Goal: Task Accomplishment & Management: Manage account settings

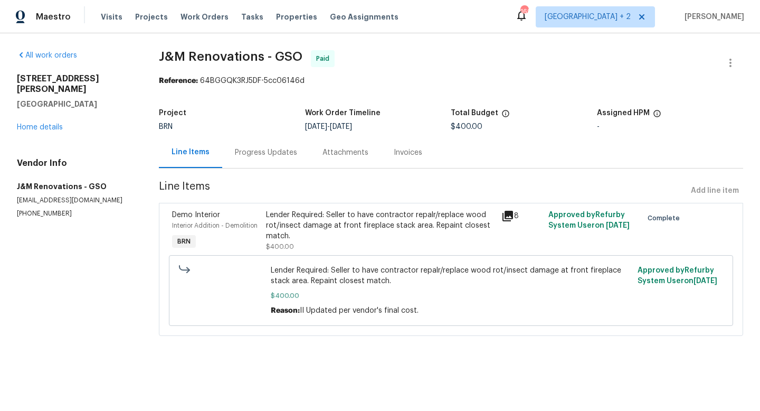
click at [186, 23] on div "Visits Projects Work Orders Tasks Properties Geo Assignments" at bounding box center [256, 16] width 310 height 21
click at [188, 20] on span "Work Orders" at bounding box center [204, 17] width 48 height 11
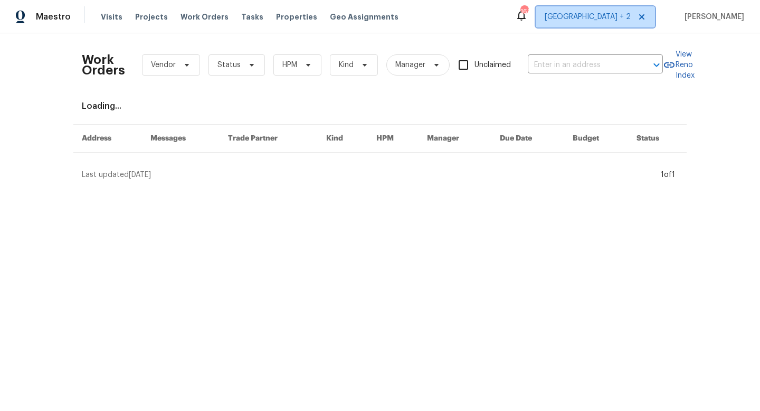
click at [623, 18] on span "[GEOGRAPHIC_DATA] + 2" at bounding box center [588, 17] width 86 height 11
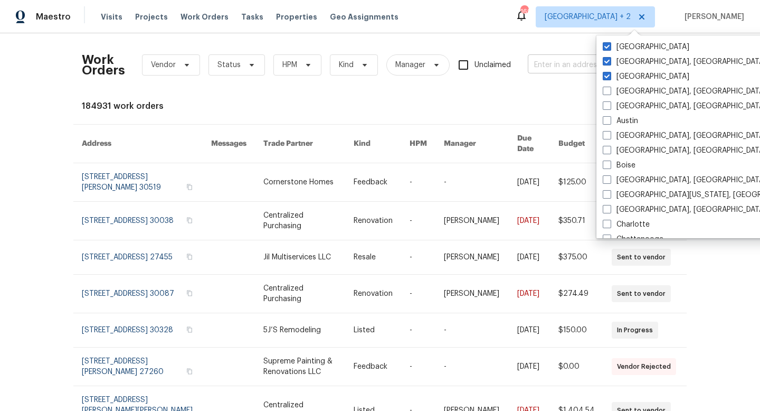
click at [568, 65] on input "text" at bounding box center [581, 65] width 106 height 16
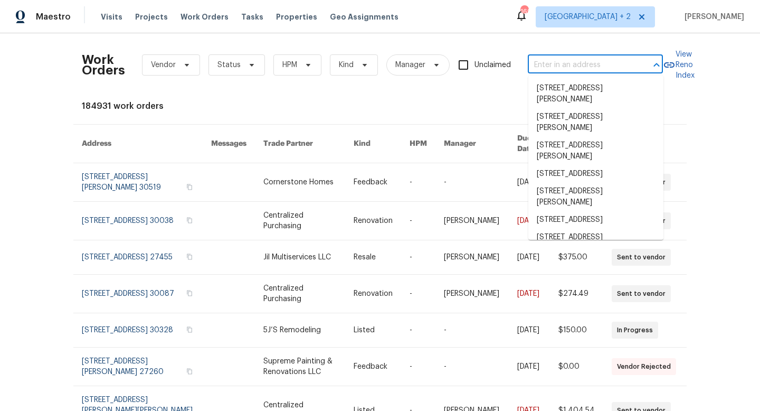
paste input "2669 Saint Paul Dr SW, Atlanta, GA 30331"
type input "2669 Saint Paul Dr SW, Atlanta, GA 30331"
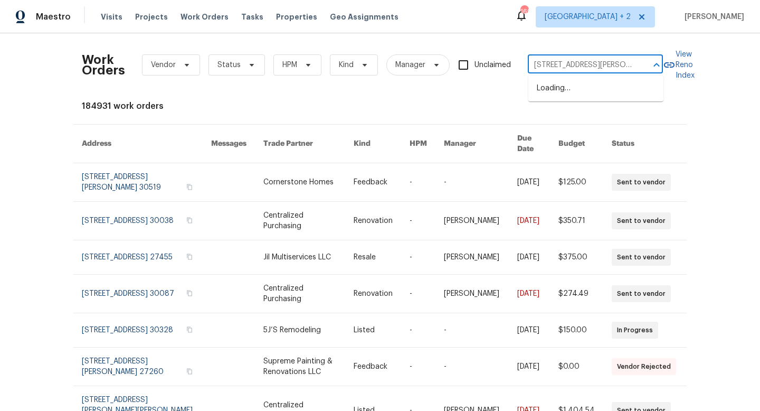
scroll to position [0, 43]
click at [566, 100] on li "2669 Saint Paul Dr SW, Atlanta, GA 30331" at bounding box center [595, 94] width 135 height 28
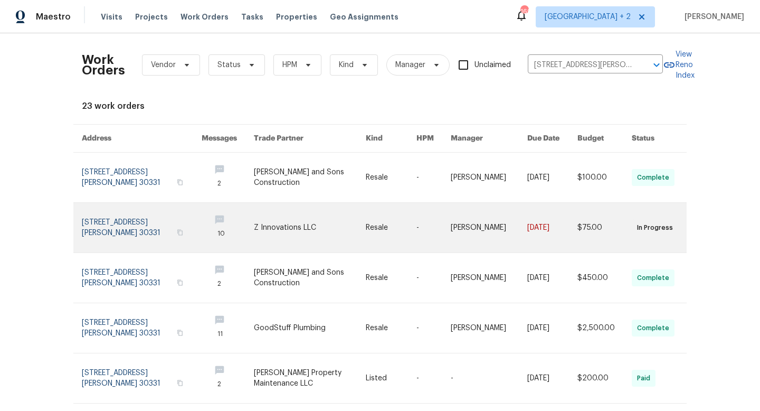
click at [265, 228] on link at bounding box center [309, 228] width 111 height 50
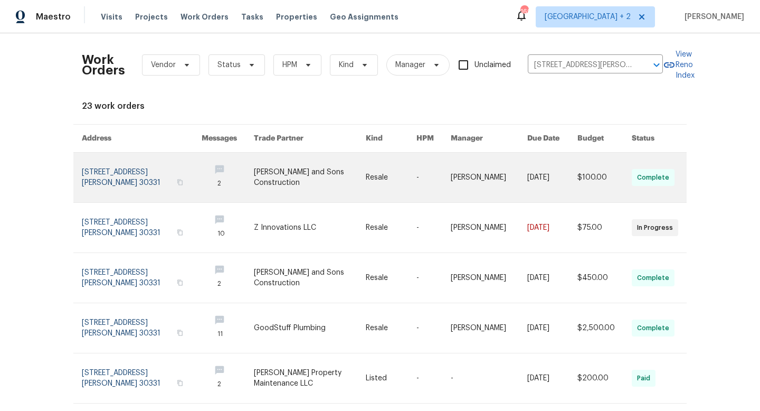
click at [288, 179] on link at bounding box center [309, 178] width 111 height 50
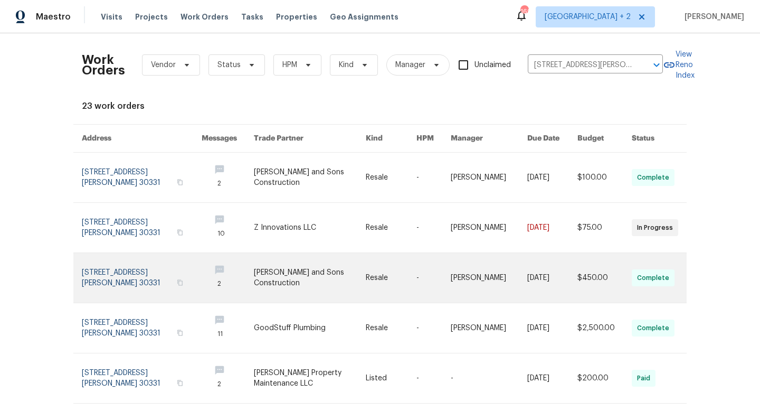
click at [283, 277] on link at bounding box center [309, 278] width 111 height 50
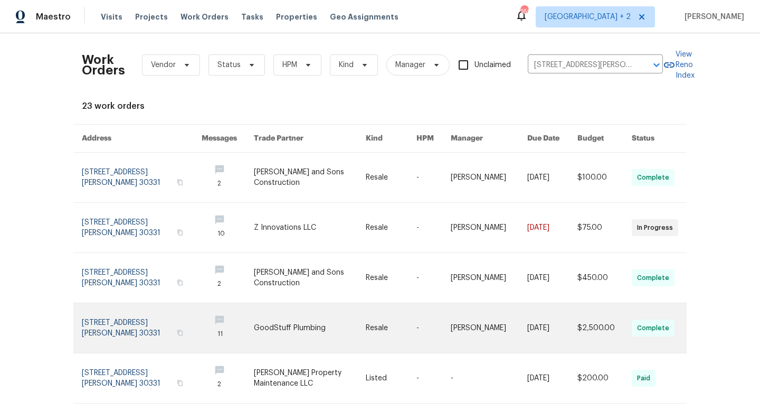
click at [271, 327] on link at bounding box center [309, 328] width 111 height 50
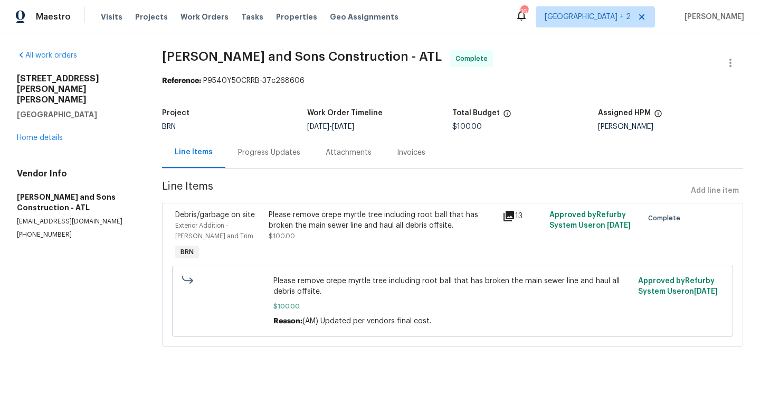
click at [266, 154] on div "Progress Updates" at bounding box center [269, 152] width 62 height 11
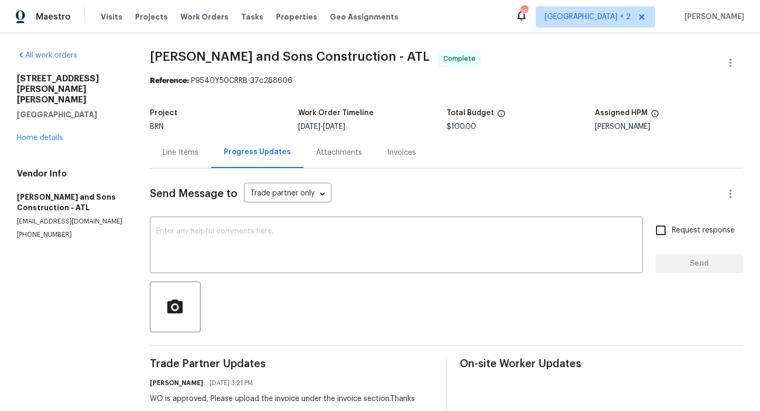
click at [320, 156] on div "Attachments" at bounding box center [339, 152] width 46 height 11
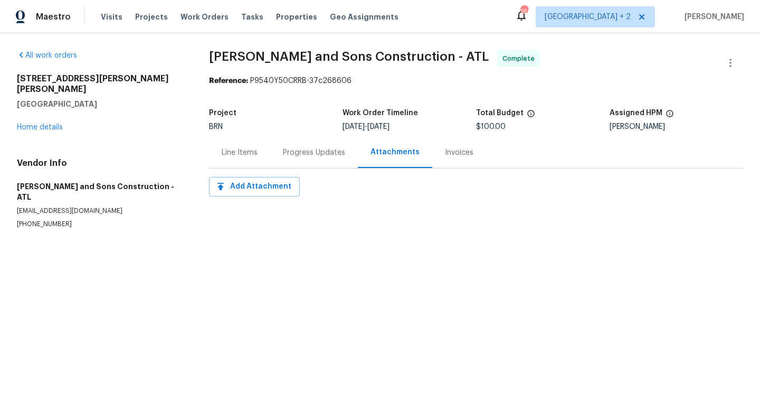
click at [246, 157] on div "Line Items" at bounding box center [240, 152] width 36 height 11
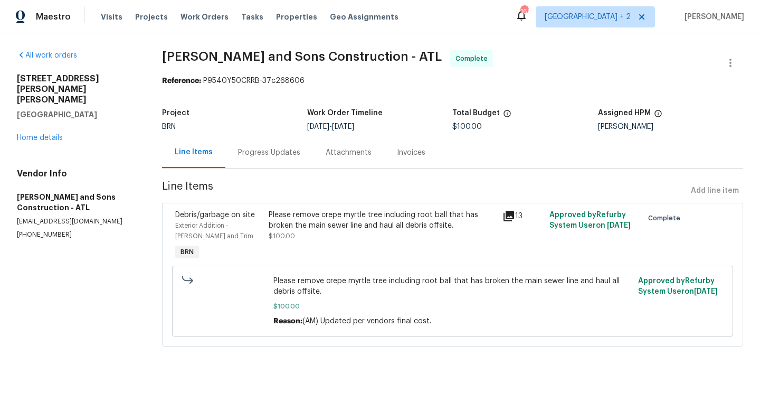
click at [510, 213] on icon at bounding box center [508, 216] width 11 height 11
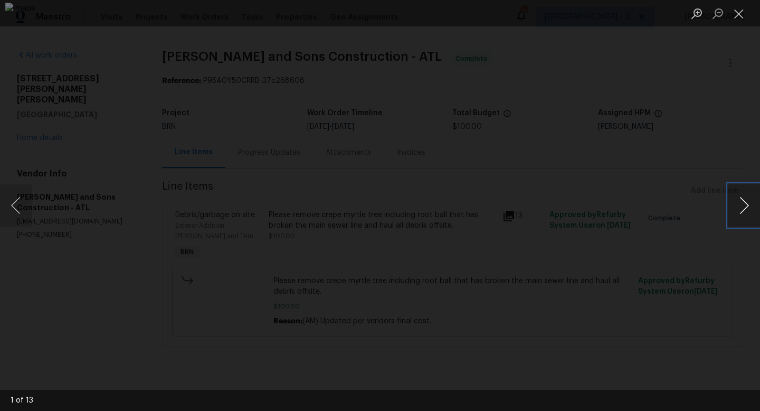
click at [744, 208] on button "Next image" at bounding box center [744, 205] width 32 height 42
click at [744, 209] on button "Next image" at bounding box center [744, 205] width 32 height 42
click at [744, 210] on button "Next image" at bounding box center [744, 205] width 32 height 42
click at [744, 211] on button "Next image" at bounding box center [744, 205] width 32 height 42
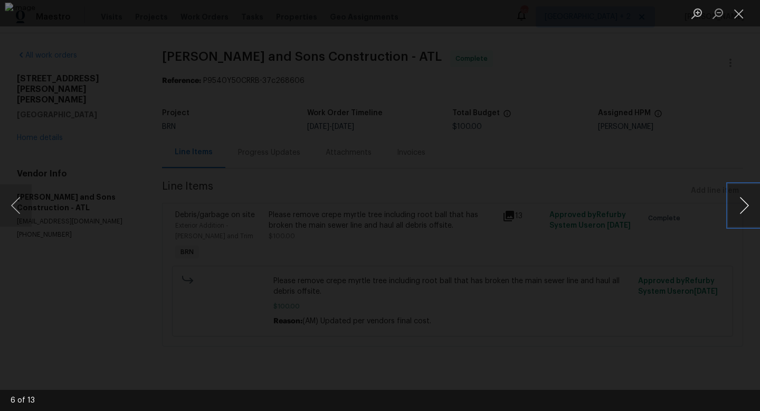
click at [744, 211] on button "Next image" at bounding box center [744, 205] width 32 height 42
click at [744, 212] on button "Next image" at bounding box center [744, 205] width 32 height 42
click at [744, 213] on button "Next image" at bounding box center [744, 205] width 32 height 42
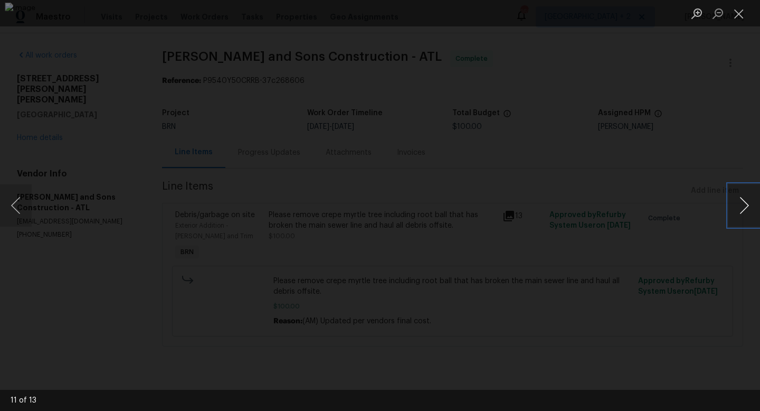
click at [745, 213] on button "Next image" at bounding box center [744, 205] width 32 height 42
click at [745, 214] on button "Next image" at bounding box center [744, 205] width 32 height 42
click at [739, 17] on button "Close lightbox" at bounding box center [738, 13] width 21 height 18
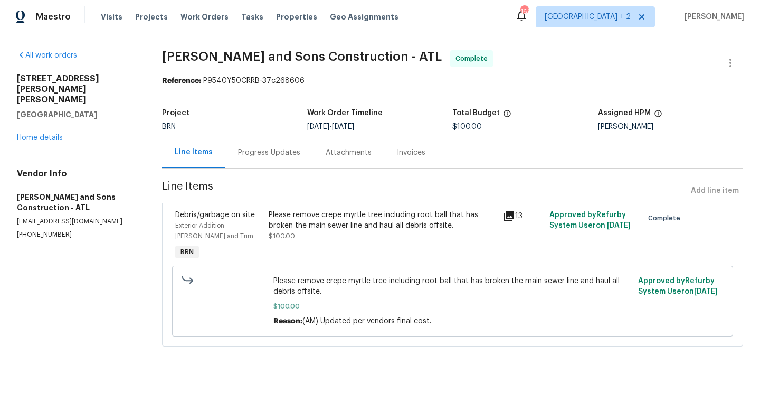
click at [412, 157] on div "Invoices" at bounding box center [411, 152] width 28 height 11
